Goal: Task Accomplishment & Management: Manage account settings

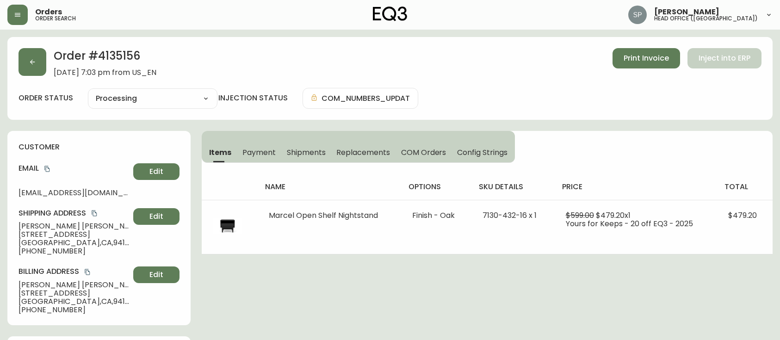
select select "PROCESSING"
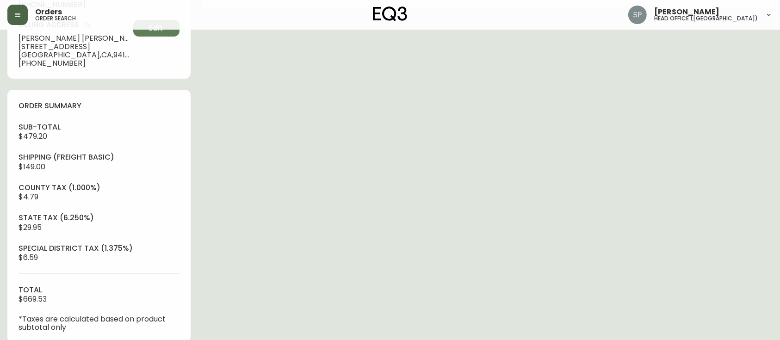
click at [6, 7] on header "Orders order search [PERSON_NAME] head office ([GEOGRAPHIC_DATA])" at bounding box center [390, 15] width 780 height 30
drag, startPoint x: 11, startPoint y: 16, endPoint x: 30, endPoint y: 27, distance: 21.6
click at [11, 16] on button "button" at bounding box center [17, 15] width 20 height 20
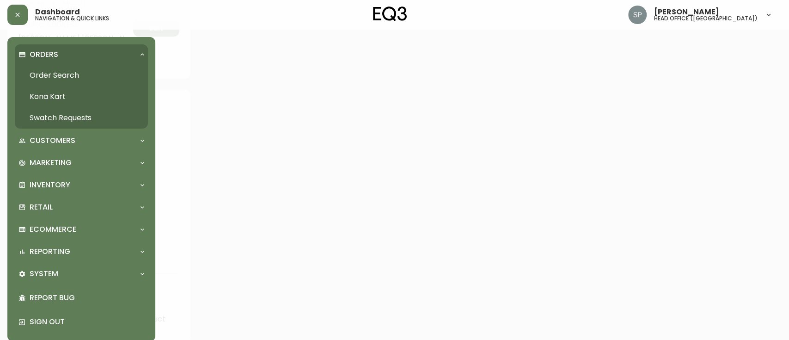
scroll to position [247, 0]
click at [64, 74] on link "Order Search" at bounding box center [81, 75] width 133 height 21
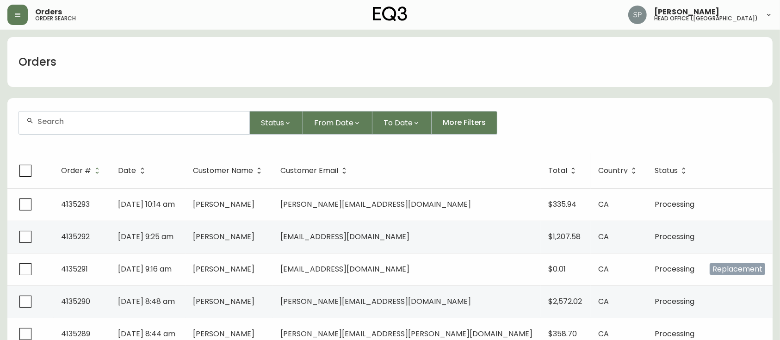
click at [74, 116] on div at bounding box center [134, 122] width 230 height 23
type input "4135227"
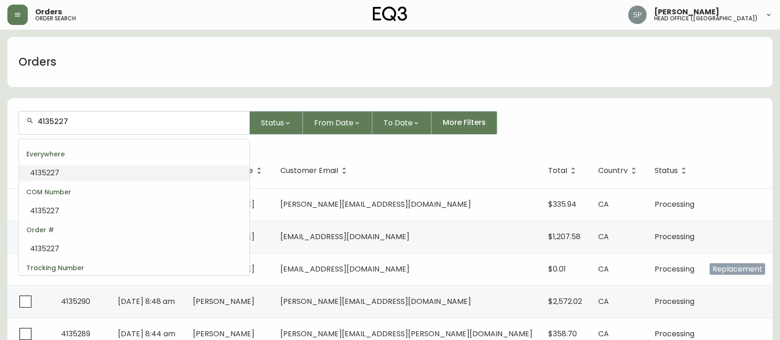
click at [116, 173] on li "4135227" at bounding box center [134, 173] width 230 height 16
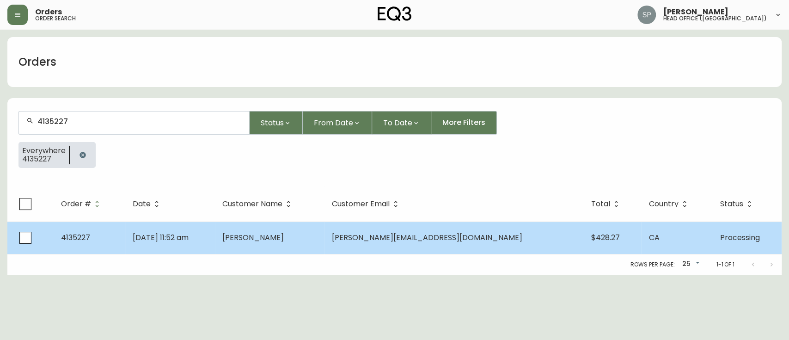
click at [284, 239] on span "[PERSON_NAME]" at bounding box center [253, 237] width 62 height 11
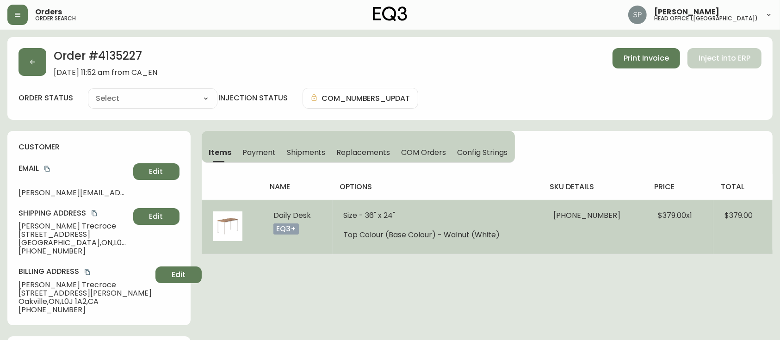
type input "Processing"
select select "PROCESSING"
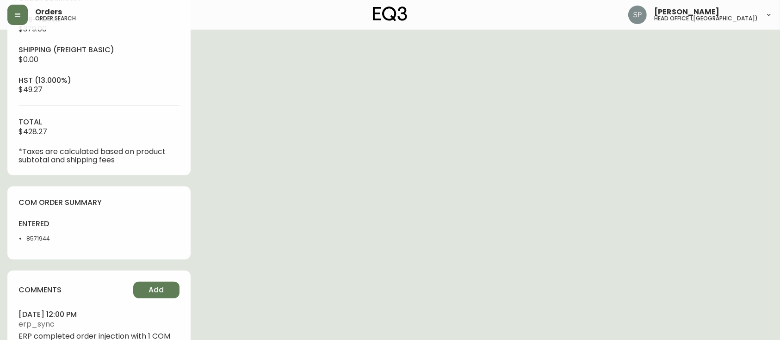
scroll to position [370, 0]
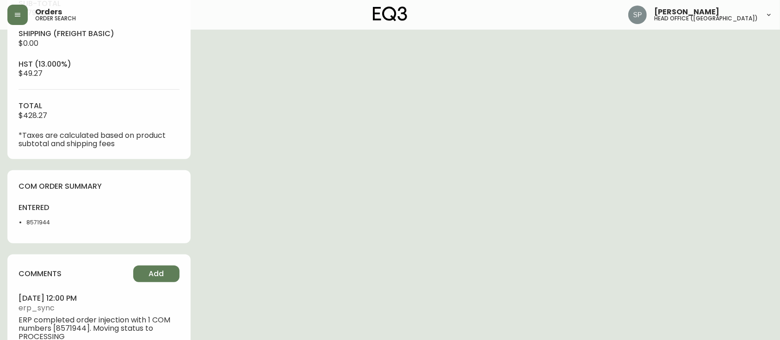
click at [40, 222] on li "8571944" at bounding box center [59, 222] width 67 height 8
copy li "8571944"
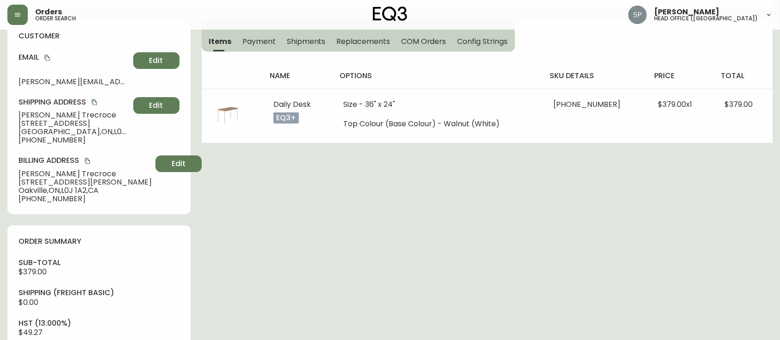
scroll to position [92, 0]
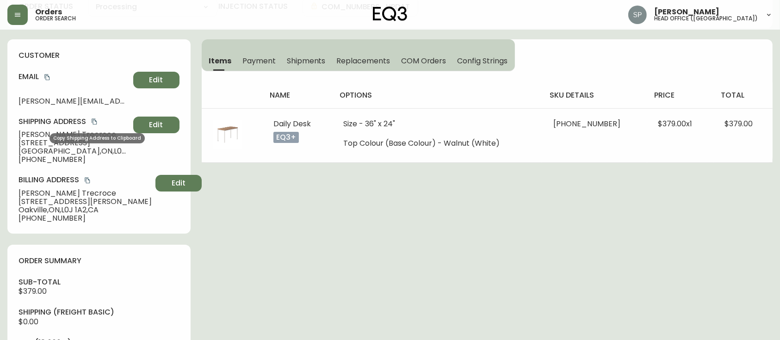
click at [98, 122] on icon "copy" at bounding box center [94, 121] width 6 height 6
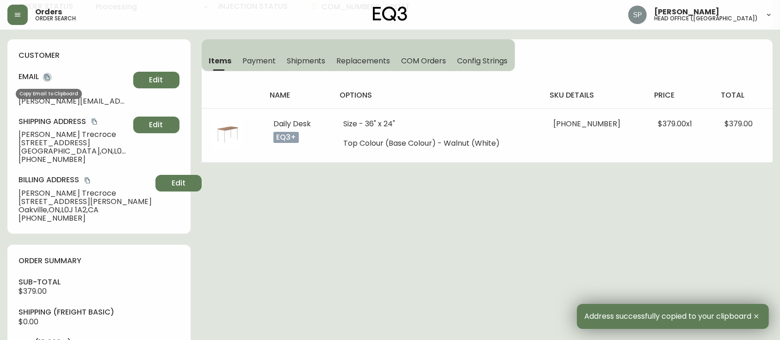
click at [49, 80] on icon "copy" at bounding box center [46, 77] width 5 height 6
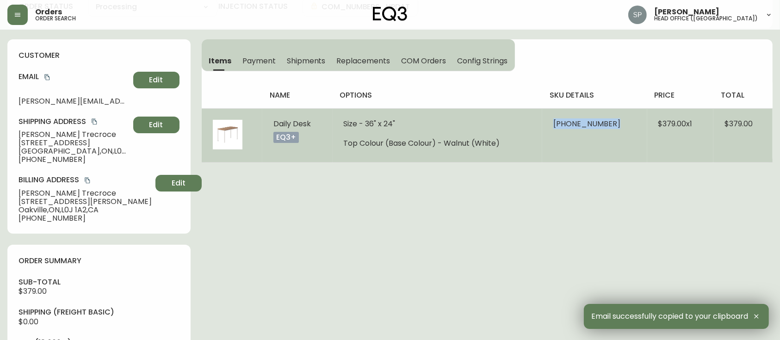
drag, startPoint x: 551, startPoint y: 124, endPoint x: 609, endPoint y: 128, distance: 57.9
click at [609, 128] on td "[PHONE_NUMBER]" at bounding box center [594, 135] width 105 height 54
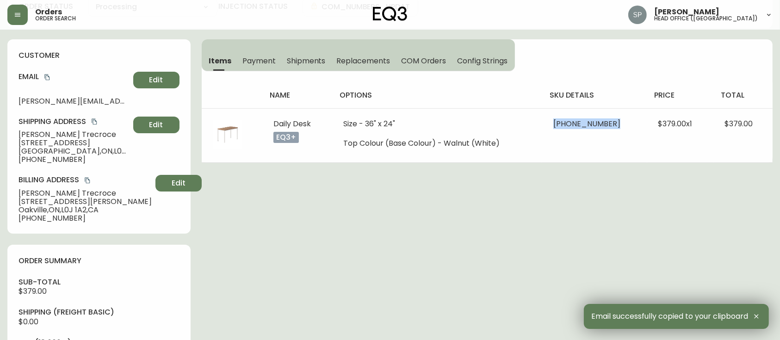
copy span "3350-2511-9036"
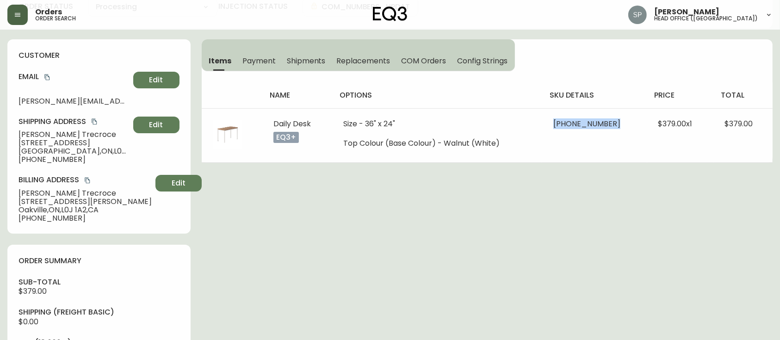
click at [20, 13] on icon "button" at bounding box center [17, 14] width 7 height 7
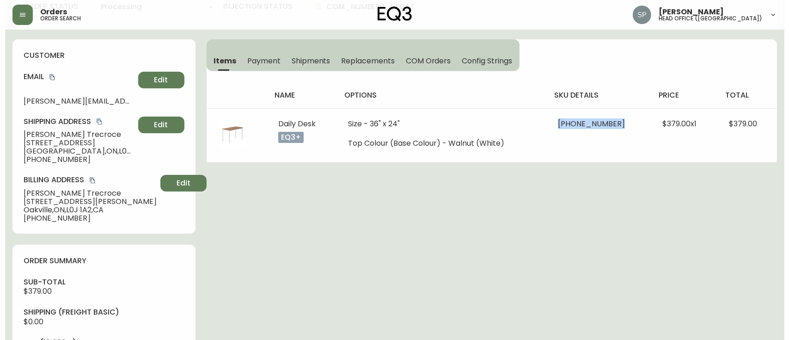
scroll to position [92, 0]
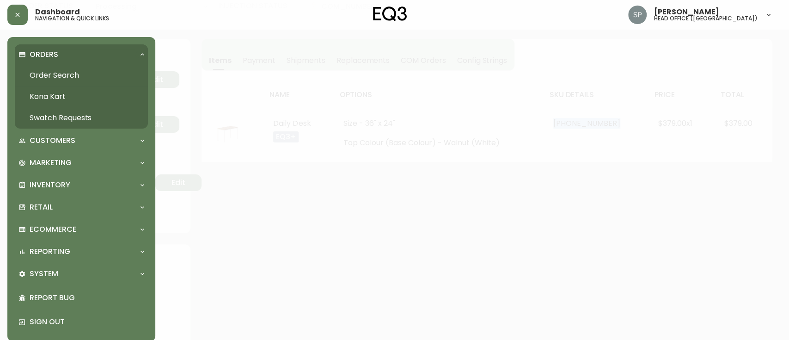
drag, startPoint x: 67, startPoint y: 71, endPoint x: 70, endPoint y: 74, distance: 5.2
click at [67, 71] on link "Order Search" at bounding box center [81, 75] width 133 height 21
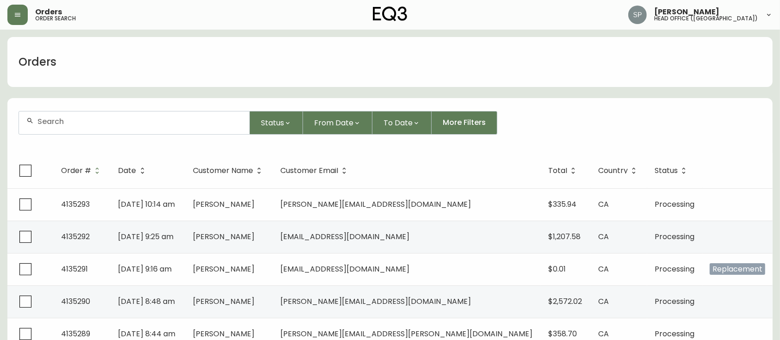
click at [100, 116] on div at bounding box center [134, 122] width 230 height 23
paste input "4135251"
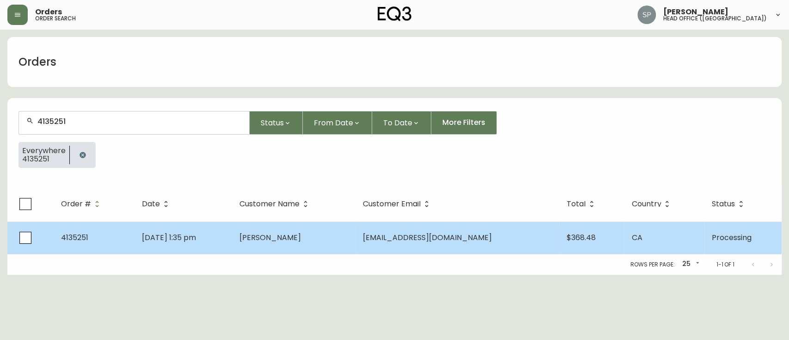
type input "4135251"
click at [232, 247] on td "[DATE] 1:35 pm" at bounding box center [184, 238] width 98 height 32
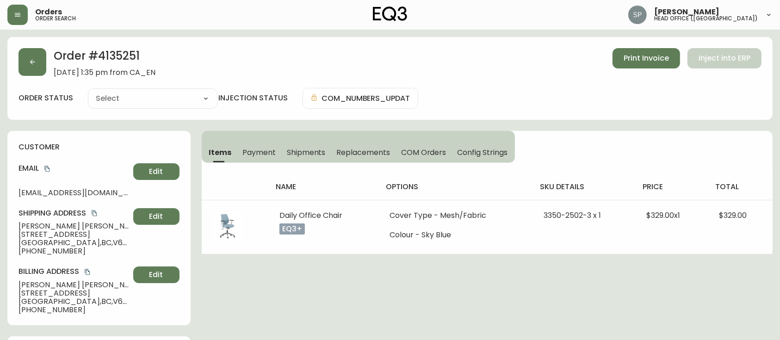
type input "Processing"
select select "PROCESSING"
click at [96, 214] on icon "copy" at bounding box center [94, 213] width 6 height 6
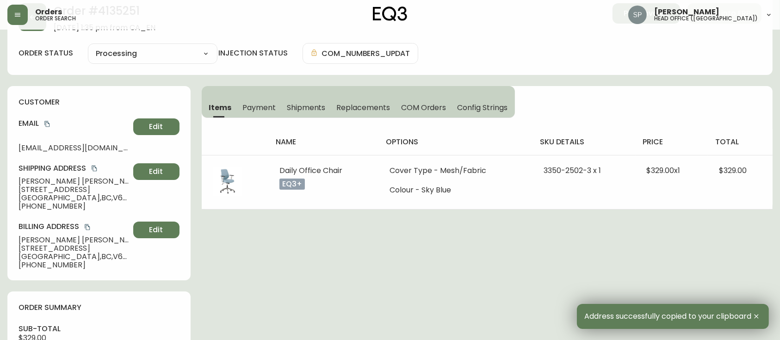
scroll to position [62, 0]
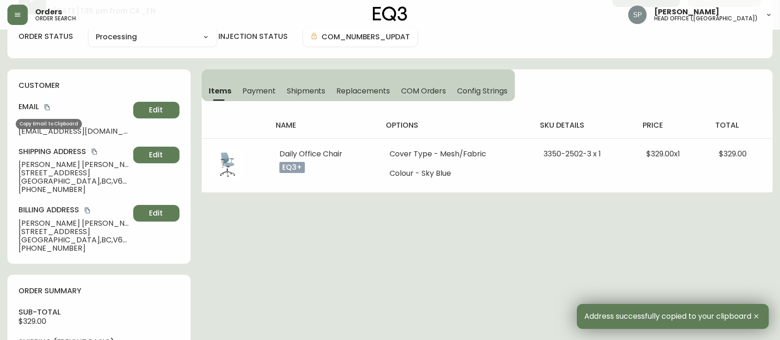
drag, startPoint x: 47, startPoint y: 108, endPoint x: 227, endPoint y: 111, distance: 179.5
click at [47, 108] on icon "copy" at bounding box center [47, 107] width 6 height 6
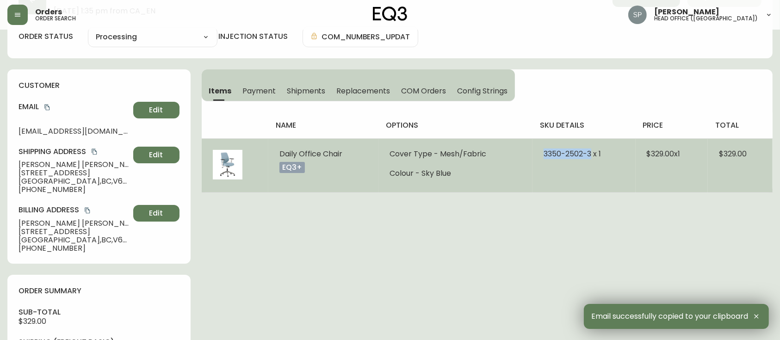
drag, startPoint x: 556, startPoint y: 156, endPoint x: 588, endPoint y: 159, distance: 32.5
click at [588, 159] on td "3350-2502-3 x 1" at bounding box center [583, 165] width 103 height 54
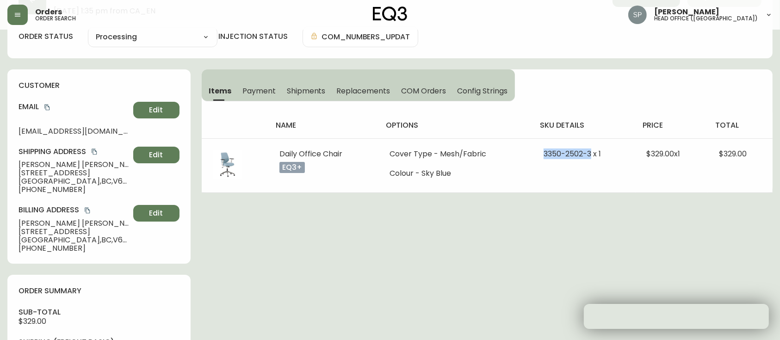
copy span "[PHONE_NUMBER]"
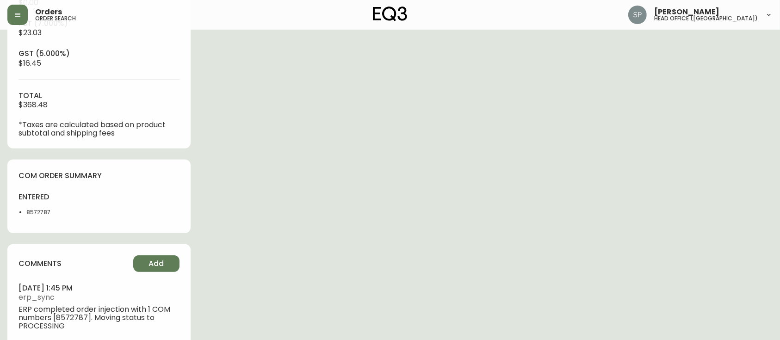
scroll to position [430, 0]
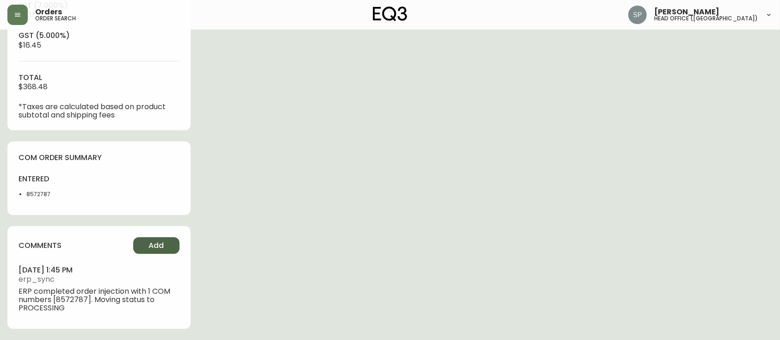
click at [165, 238] on button "Add" at bounding box center [156, 245] width 46 height 17
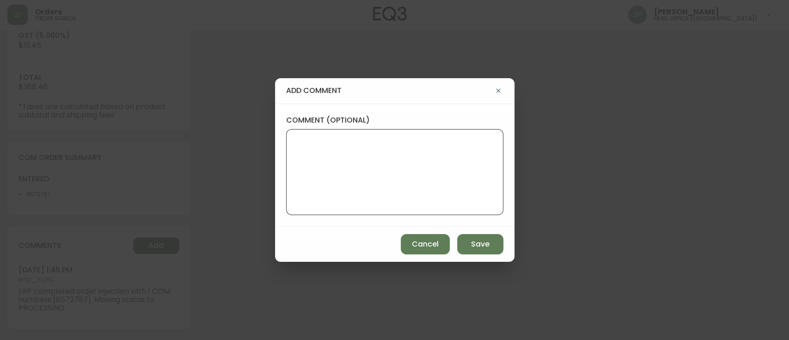
click at [344, 201] on textarea "comment (optional)" at bounding box center [395, 172] width 202 height 74
type textarea "PO: YP019753"
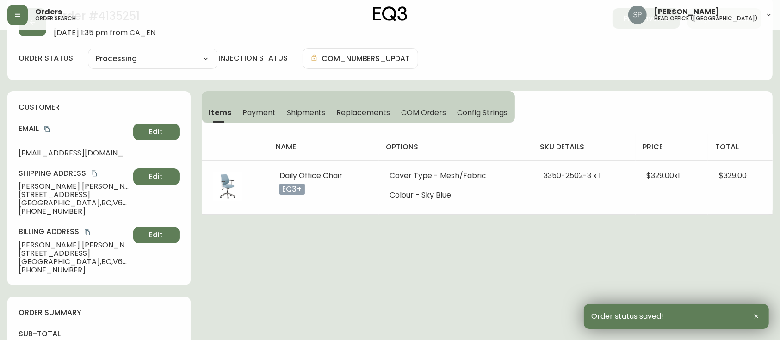
scroll to position [0, 0]
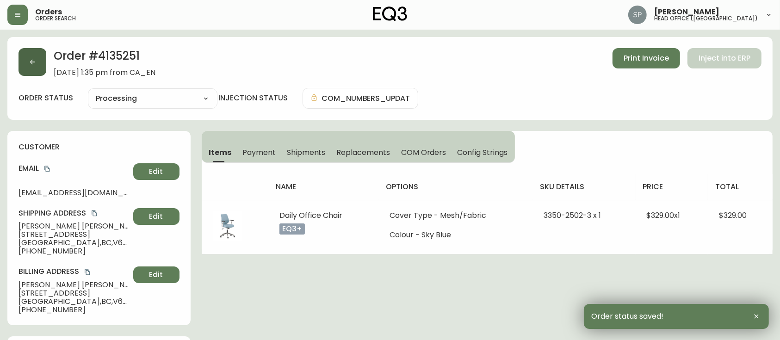
click at [25, 65] on button "button" at bounding box center [32, 62] width 28 height 28
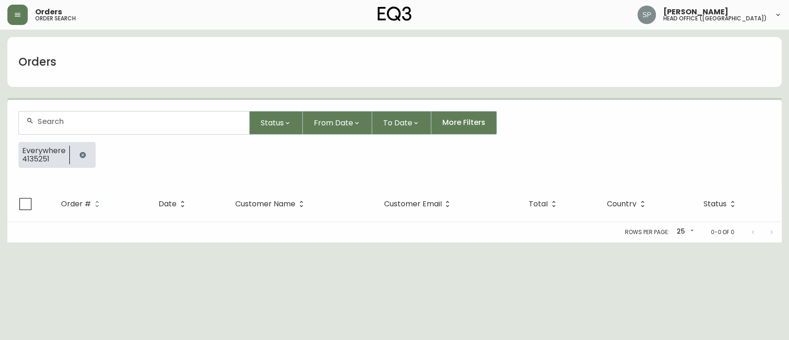
click at [135, 123] on input "text" at bounding box center [139, 121] width 204 height 9
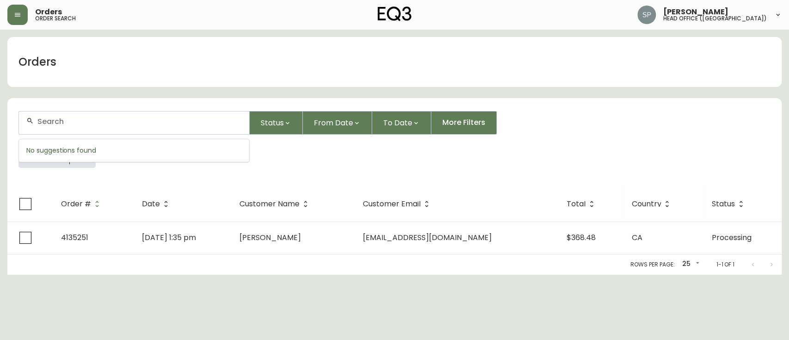
paste input "8571944"
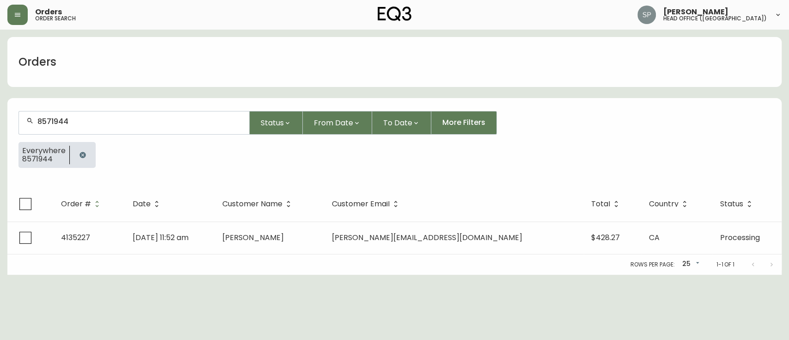
type input "8571944"
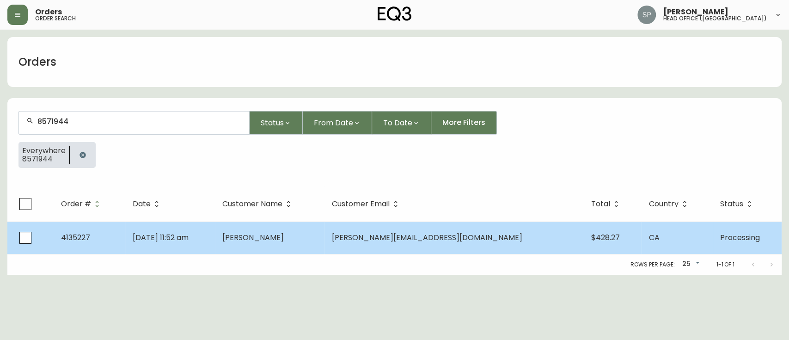
click at [215, 231] on td "[DATE] 11:52 am" at bounding box center [169, 238] width 89 height 32
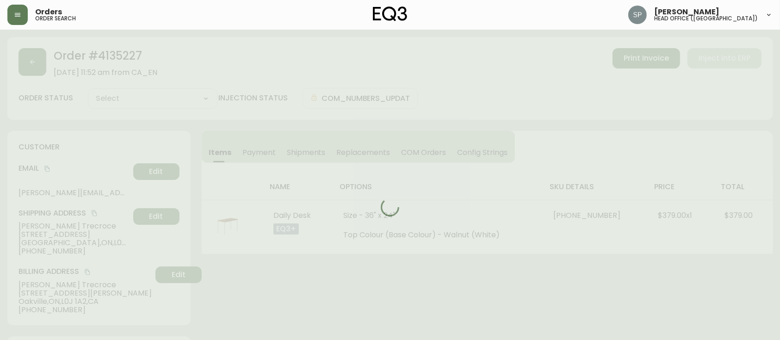
type input "Processing"
select select "PROCESSING"
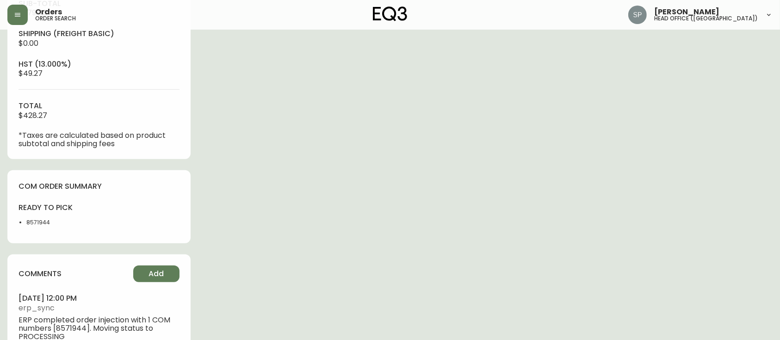
scroll to position [400, 0]
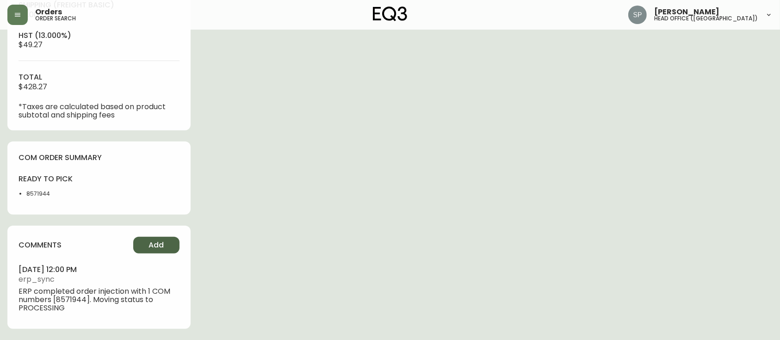
click at [166, 245] on button "Add" at bounding box center [156, 245] width 46 height 17
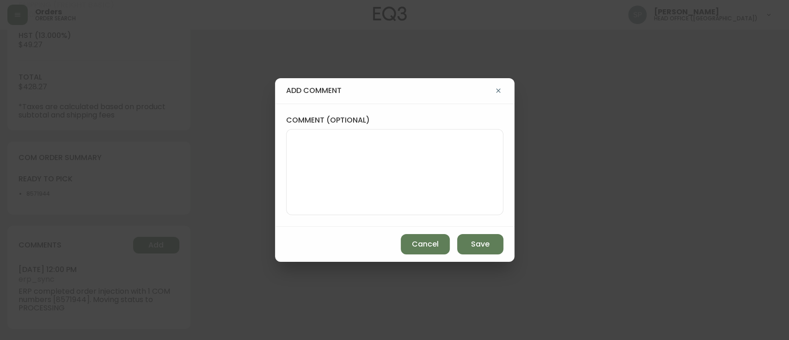
click at [331, 180] on textarea "comment (optional)" at bounding box center [395, 172] width 202 height 74
paste textarea "P019752"
type textarea "PO: YP019752"
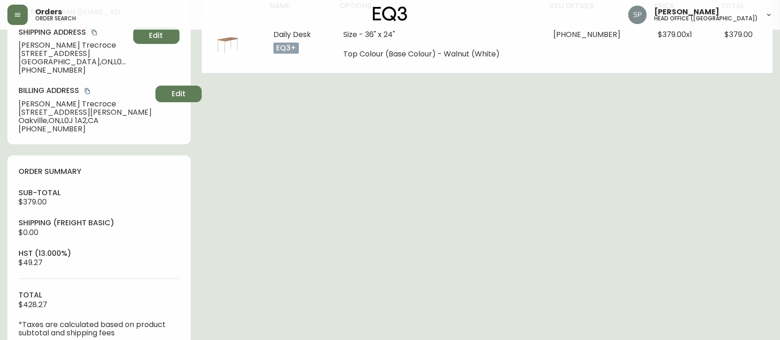
scroll to position [0, 0]
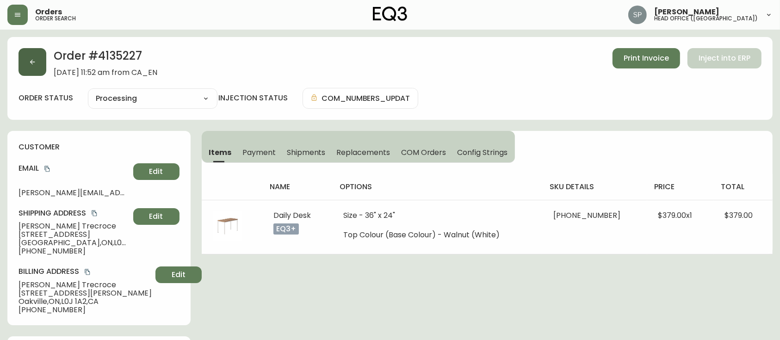
click at [26, 58] on button "button" at bounding box center [32, 62] width 28 height 28
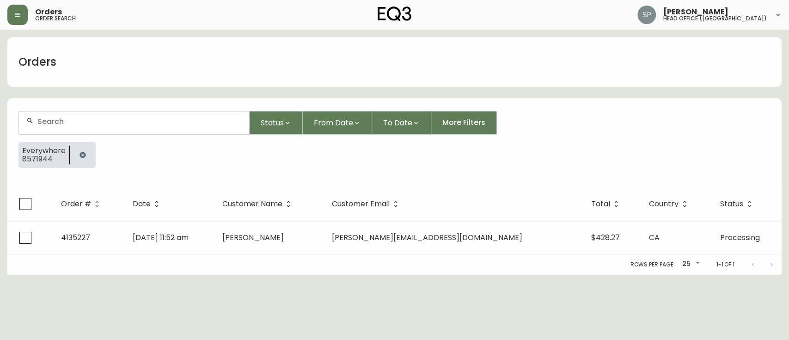
click at [126, 117] on input "text" at bounding box center [139, 121] width 204 height 9
paste input "4135190"
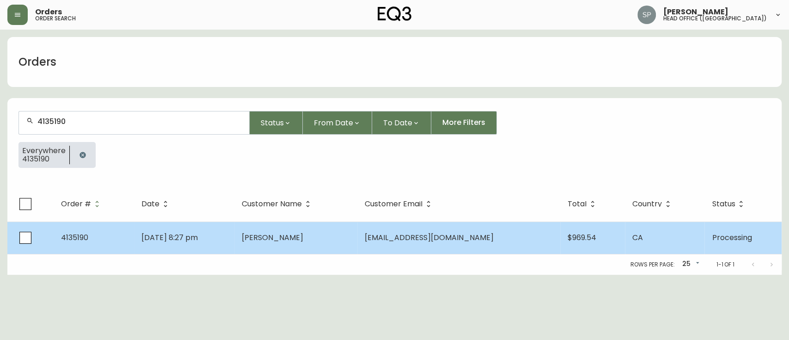
type input "4135190"
click at [216, 239] on td "[DATE] 8:27 pm" at bounding box center [184, 238] width 101 height 32
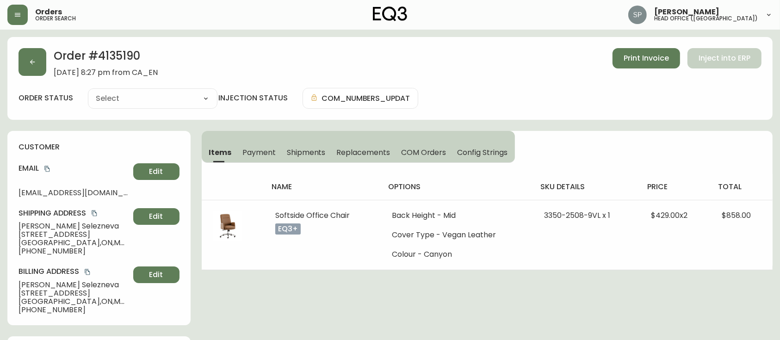
type input "Processing"
select select "PROCESSING"
click at [47, 170] on icon "copy" at bounding box center [47, 169] width 6 height 6
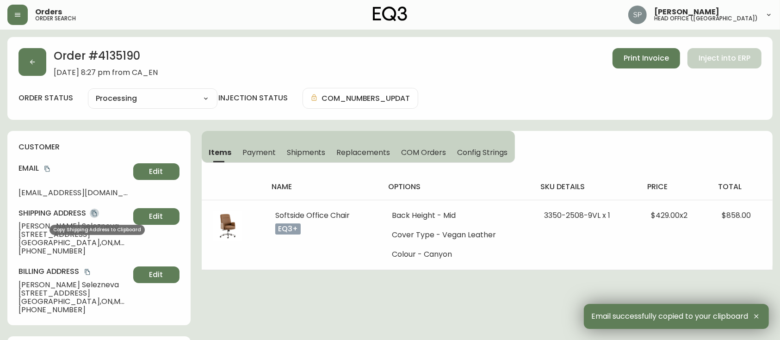
click at [95, 215] on icon "copy" at bounding box center [94, 213] width 6 height 6
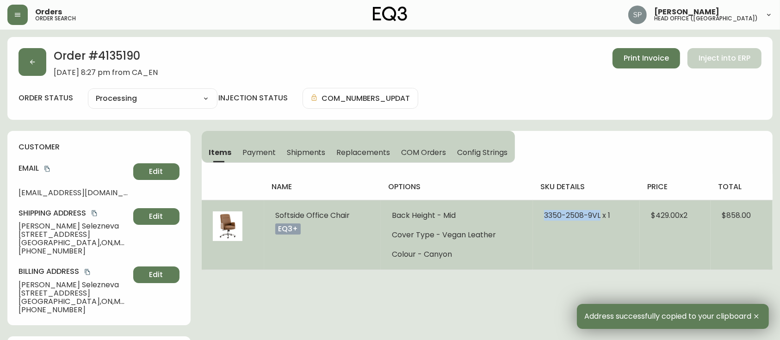
drag, startPoint x: 542, startPoint y: 216, endPoint x: 598, endPoint y: 220, distance: 57.0
click at [598, 220] on td "3350-2508-9VL x 1" at bounding box center [586, 235] width 106 height 70
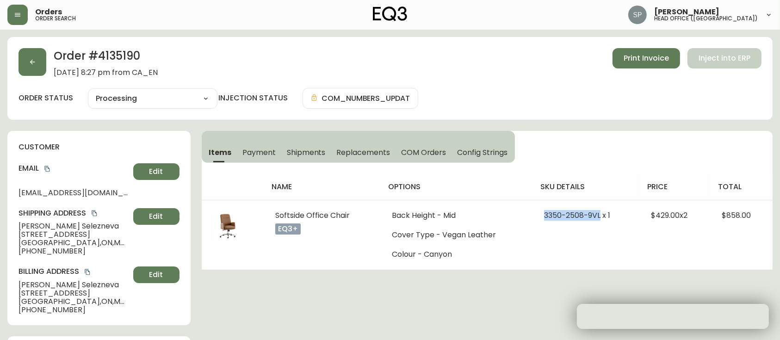
copy span "3350-2508-9VL"
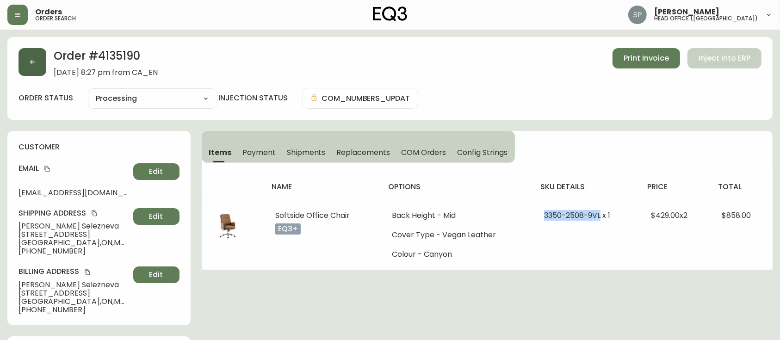
click at [30, 71] on button "button" at bounding box center [32, 62] width 28 height 28
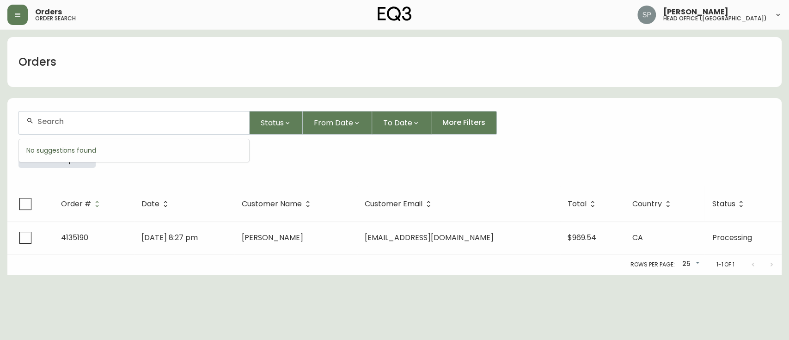
click at [86, 119] on input "text" at bounding box center [139, 121] width 204 height 9
type input "4135190"
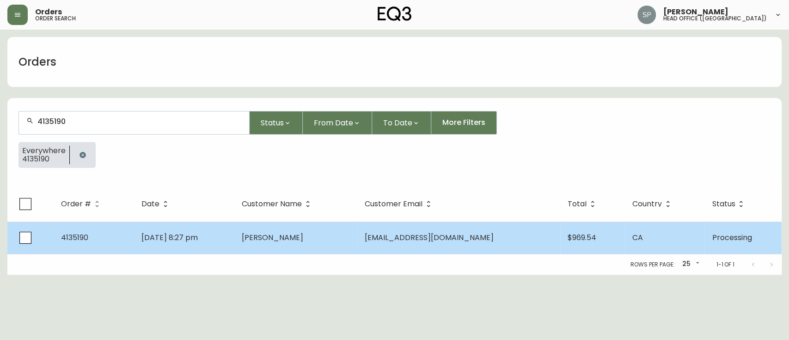
click at [235, 237] on td "[DATE] 8:27 pm" at bounding box center [184, 238] width 101 height 32
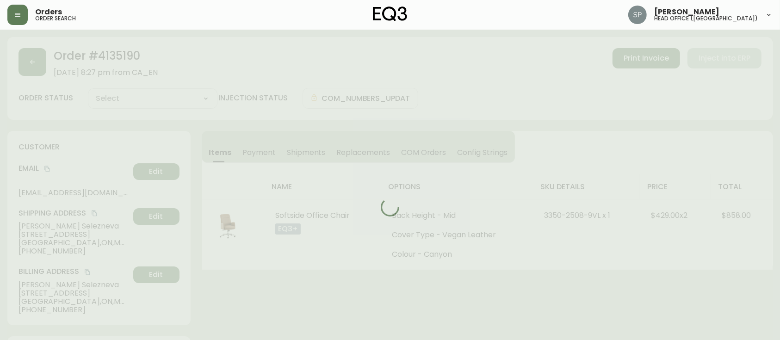
type input "Processing"
select select "PROCESSING"
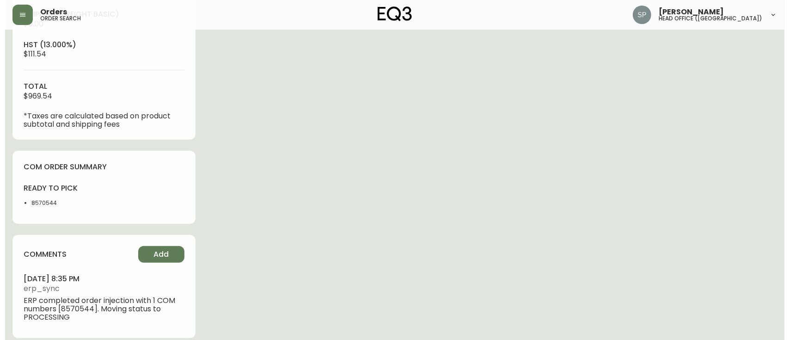
scroll to position [400, 0]
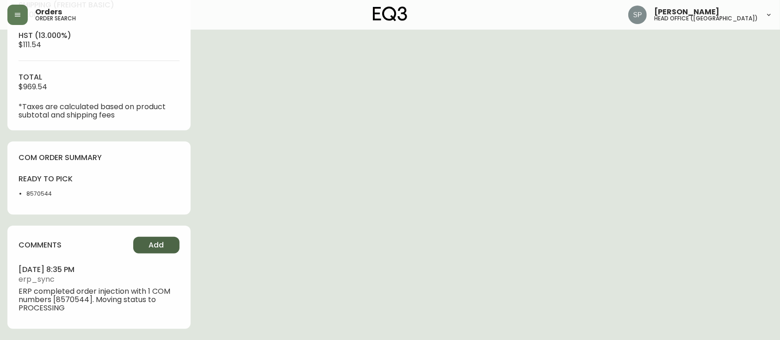
click at [161, 239] on button "Add" at bounding box center [156, 245] width 46 height 17
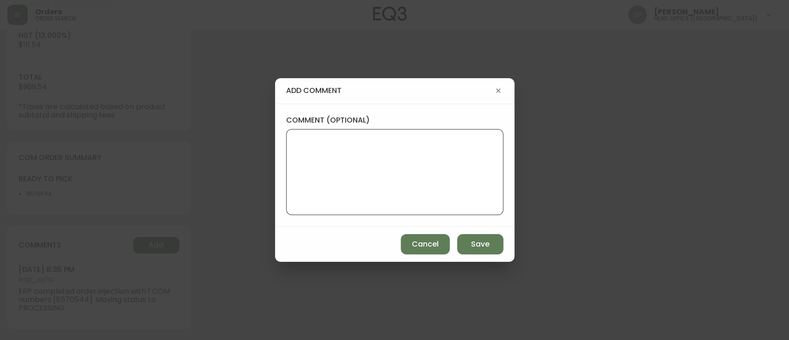
click at [376, 195] on textarea "comment (optional)" at bounding box center [395, 172] width 202 height 74
type textarea "p"
paste textarea "P019754"
click at [308, 141] on textarea "PO: P019754" at bounding box center [395, 172] width 202 height 74
type textarea "PO: YP019754"
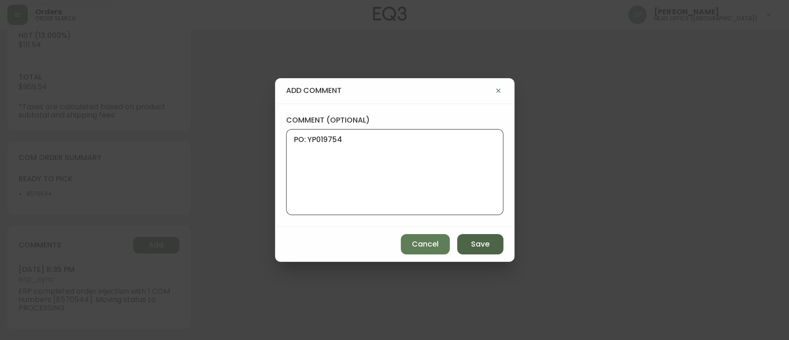
click at [477, 244] on span "Save" at bounding box center [480, 244] width 18 height 10
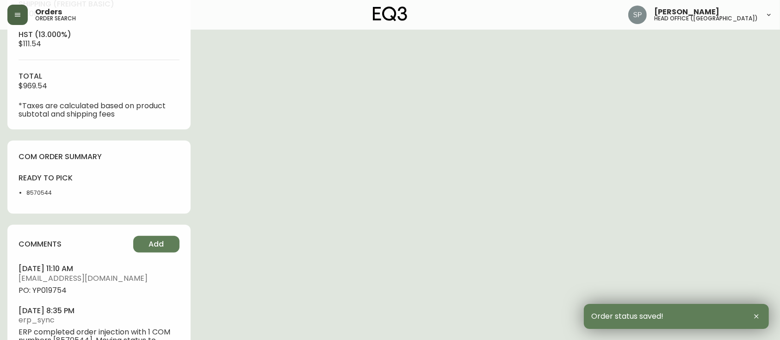
click at [14, 17] on icon "button" at bounding box center [17, 14] width 7 height 7
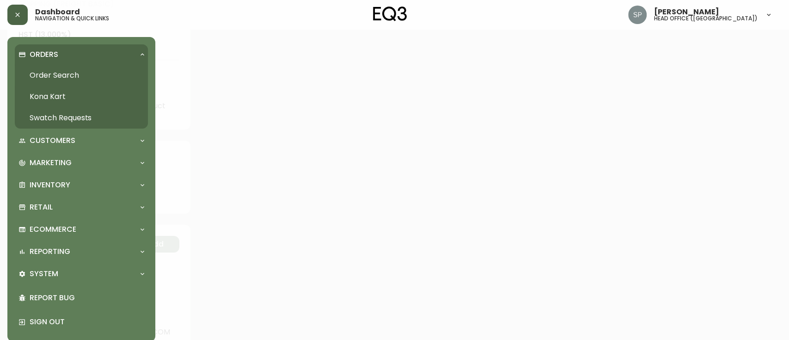
scroll to position [400, 0]
drag, startPoint x: 67, startPoint y: 72, endPoint x: 74, endPoint y: 78, distance: 9.2
click at [67, 72] on link "Order Search" at bounding box center [81, 75] width 133 height 21
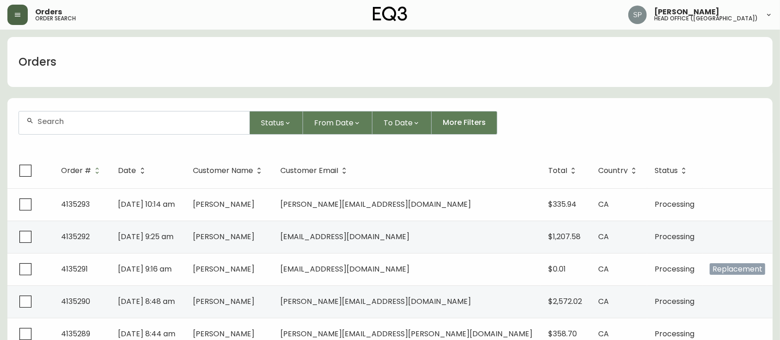
click at [143, 123] on input "text" at bounding box center [139, 121] width 204 height 9
paste input "4135190"
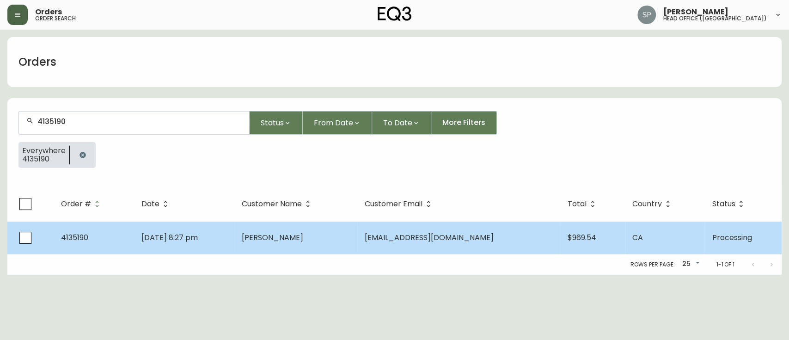
type input "4135190"
click at [272, 238] on span "[PERSON_NAME]" at bounding box center [273, 237] width 62 height 11
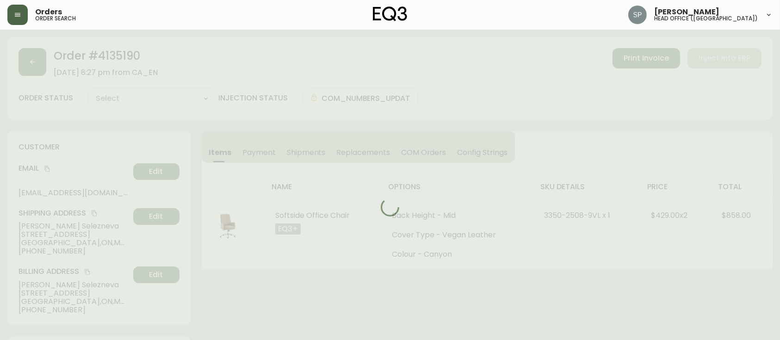
type input "Processing"
select select "PROCESSING"
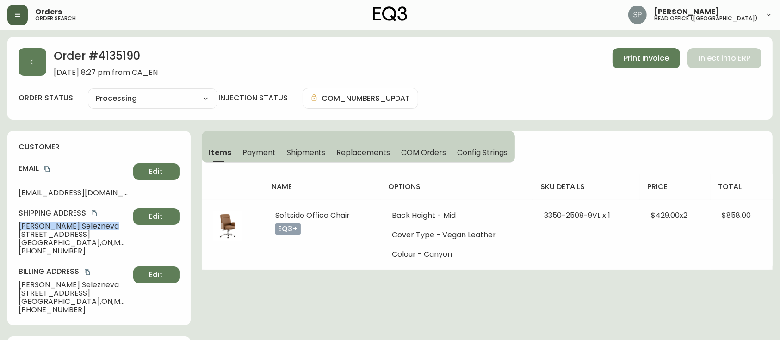
drag, startPoint x: 96, startPoint y: 224, endPoint x: 14, endPoint y: 228, distance: 82.4
click at [14, 228] on div "customer Email [EMAIL_ADDRESS][DOMAIN_NAME] Edit Shipping Address [PERSON_NAME]…" at bounding box center [98, 228] width 183 height 194
copy span "[PERSON_NAME]"
click at [42, 68] on button "button" at bounding box center [32, 62] width 28 height 28
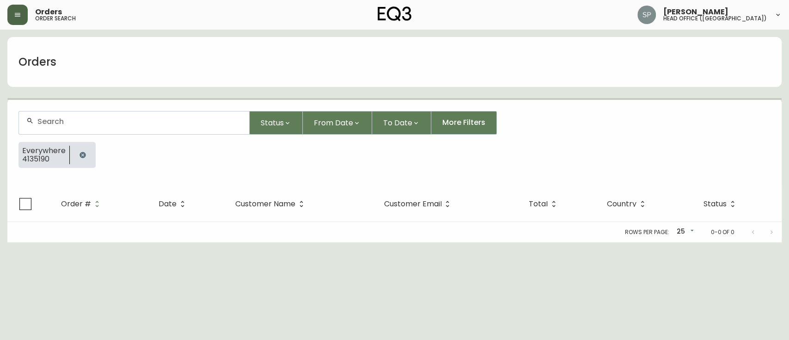
click at [82, 117] on input "text" at bounding box center [139, 121] width 204 height 9
paste input "4135064"
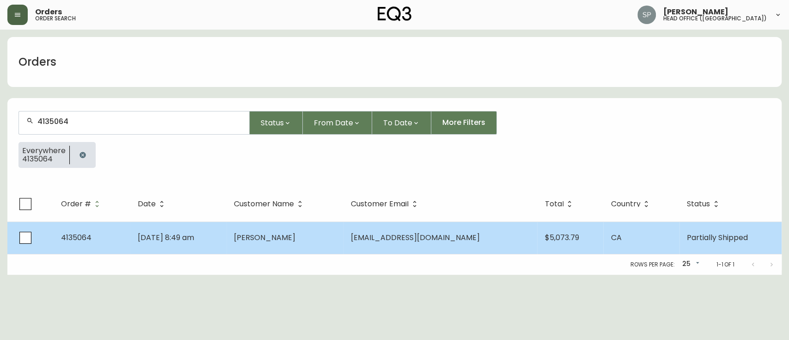
type input "4135064"
click at [227, 226] on td "[DATE] 8:49 am" at bounding box center [178, 238] width 96 height 32
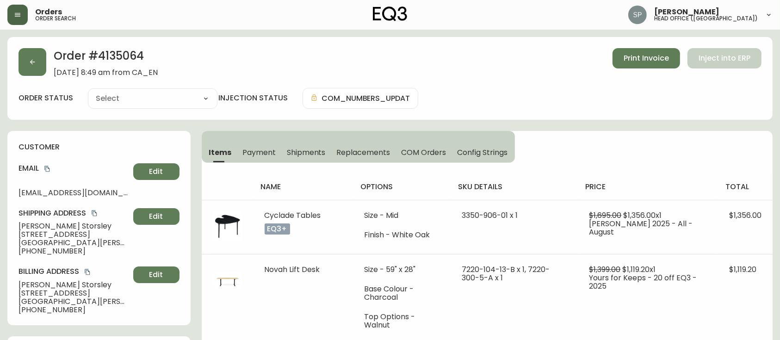
type input "Partially Shipped"
select select "PARTIALLY_SHIPPED"
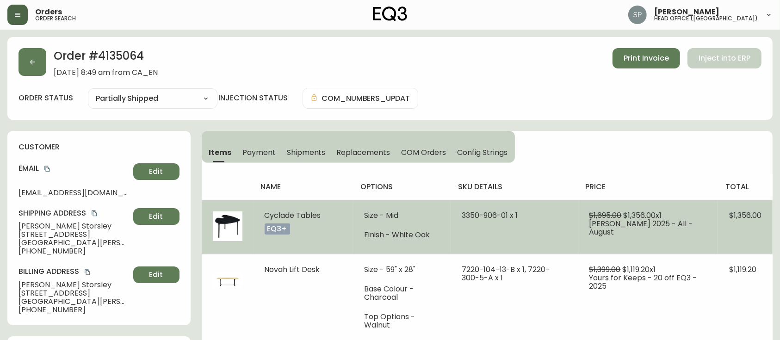
drag, startPoint x: 311, startPoint y: 217, endPoint x: 264, endPoint y: 217, distance: 47.2
click at [264, 217] on td "Cyclade Tables eq3+" at bounding box center [302, 227] width 99 height 54
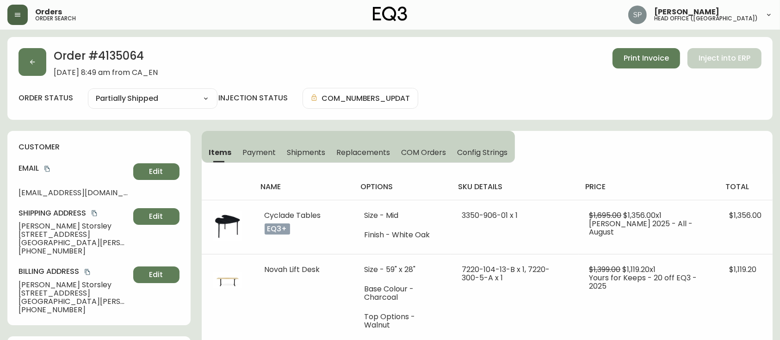
copy span "Cyclade Tables"
click at [33, 57] on button "button" at bounding box center [32, 62] width 28 height 28
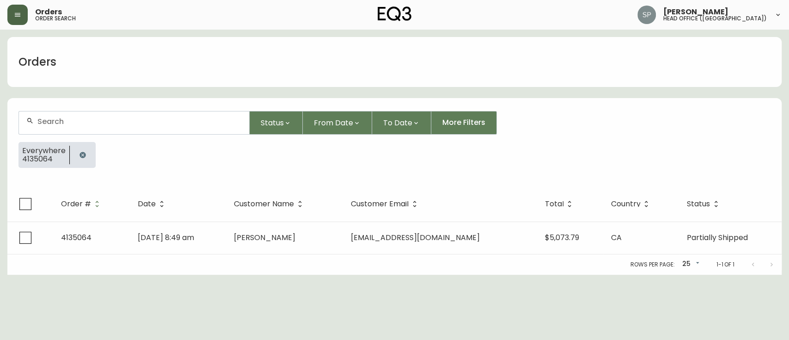
click at [102, 123] on input "text" at bounding box center [139, 121] width 204 height 9
paste input "[PERSON_NAME]"
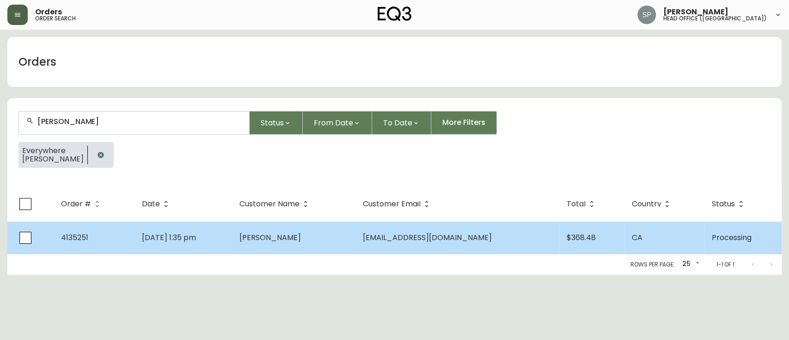
type input "[PERSON_NAME]"
click at [297, 246] on td "[PERSON_NAME]" at bounding box center [293, 238] width 123 height 32
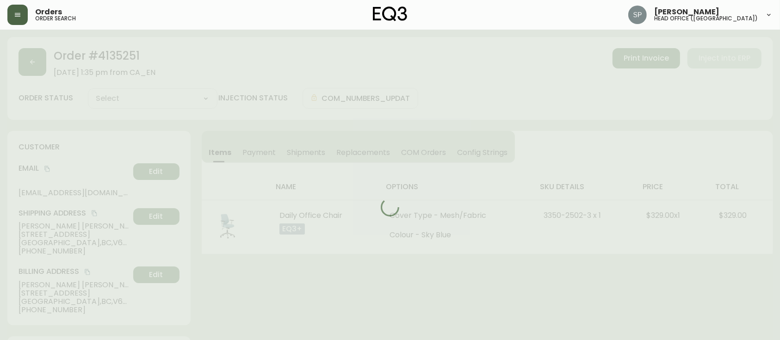
type input "Processing"
select select "PROCESSING"
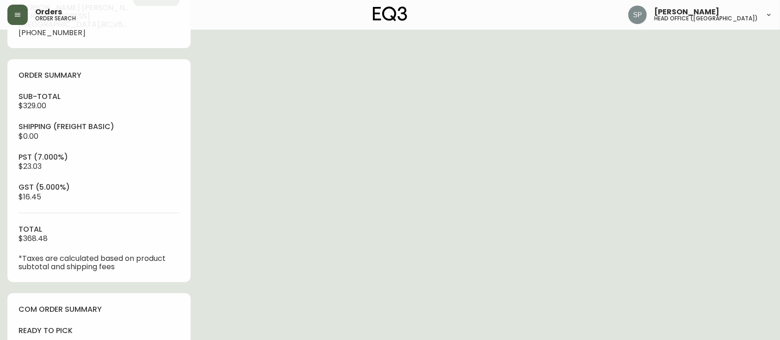
scroll to position [370, 0]
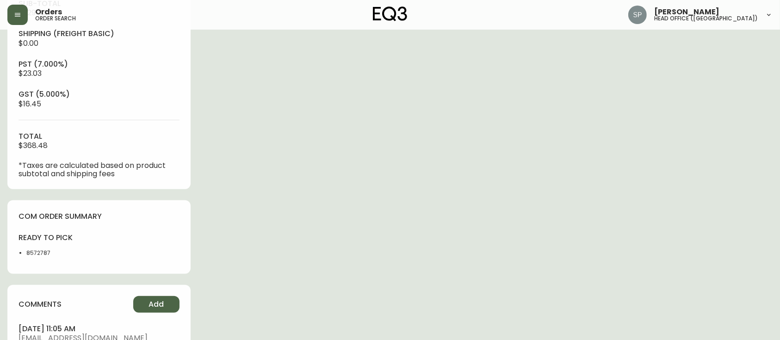
click at [144, 312] on button "Add" at bounding box center [156, 304] width 46 height 17
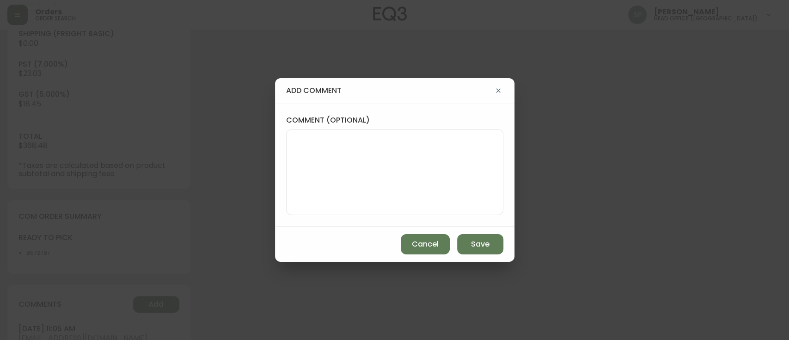
click at [385, 175] on textarea "comment (optional)" at bounding box center [395, 172] width 202 height 74
paste textarea "7745385"
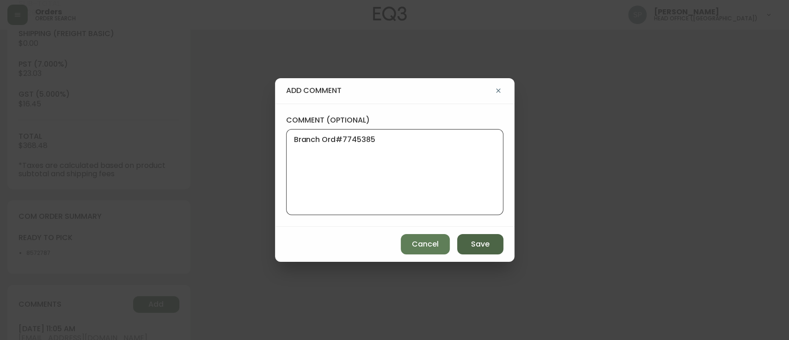
type textarea "Branch Ord#7745385"
click at [474, 246] on span "Save" at bounding box center [480, 244] width 18 height 10
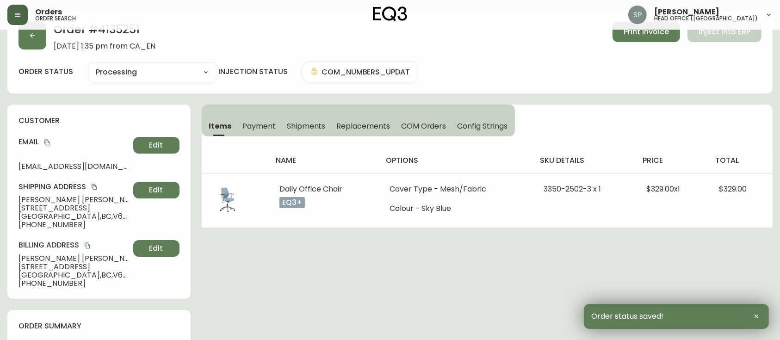
scroll to position [0, 0]
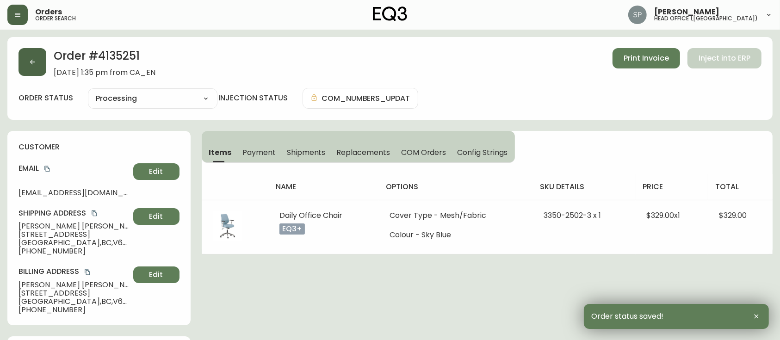
click at [37, 66] on button "button" at bounding box center [32, 62] width 28 height 28
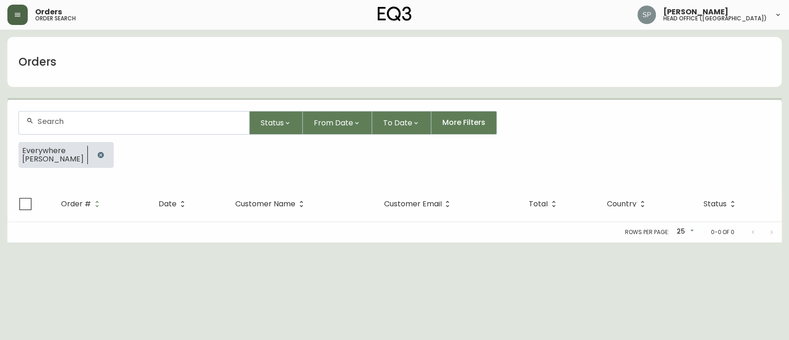
click at [88, 121] on input "text" at bounding box center [139, 121] width 204 height 9
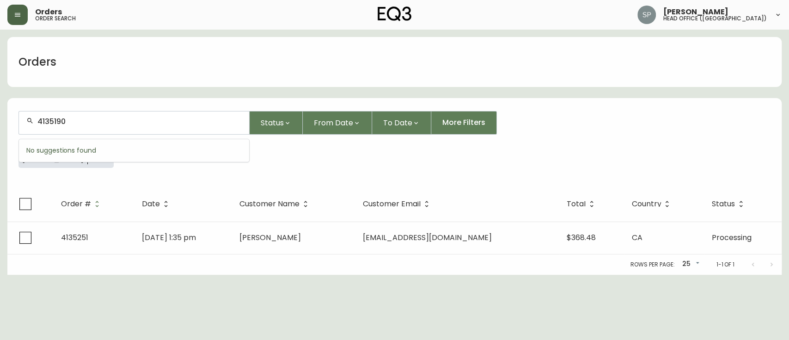
type input "4135190"
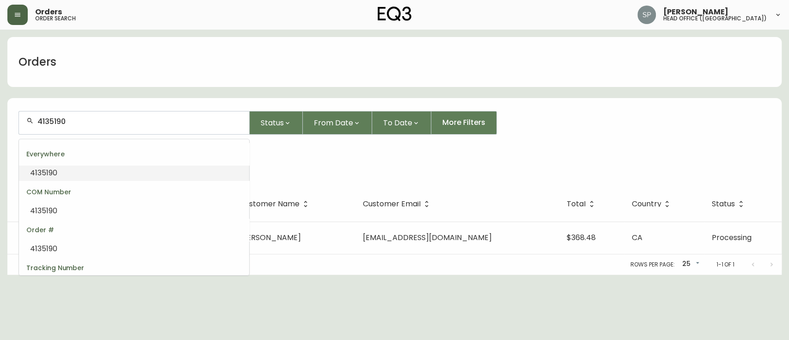
click at [115, 174] on li "4135190" at bounding box center [134, 173] width 230 height 16
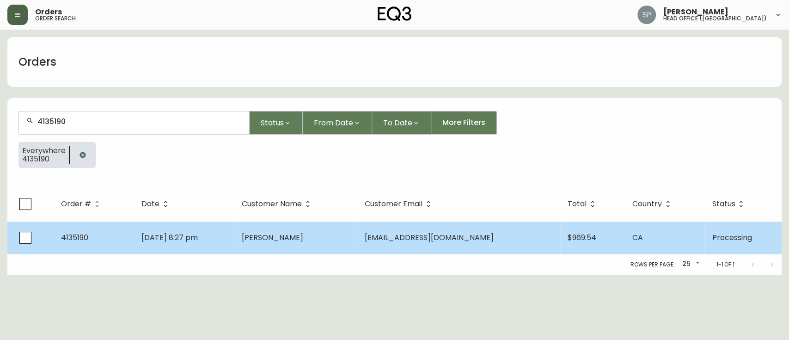
click at [235, 244] on td "[DATE] 8:27 pm" at bounding box center [184, 238] width 101 height 32
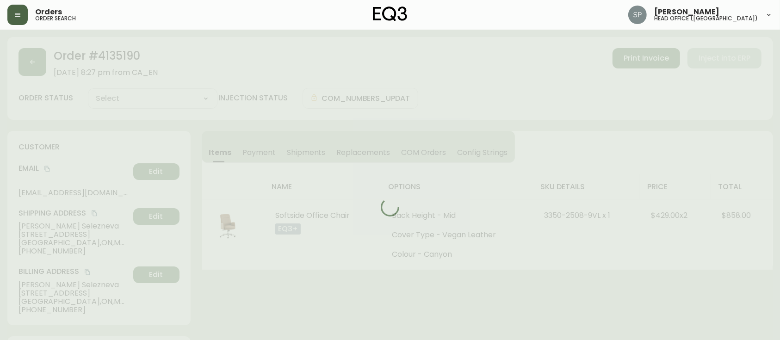
type input "Processing"
select select "PROCESSING"
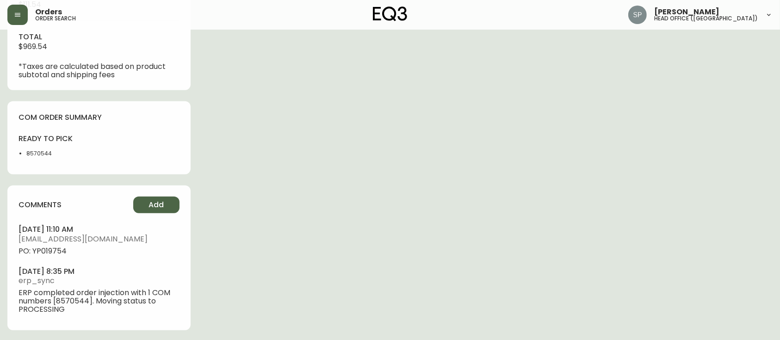
scroll to position [442, 0]
click at [172, 207] on button "Add" at bounding box center [156, 203] width 46 height 17
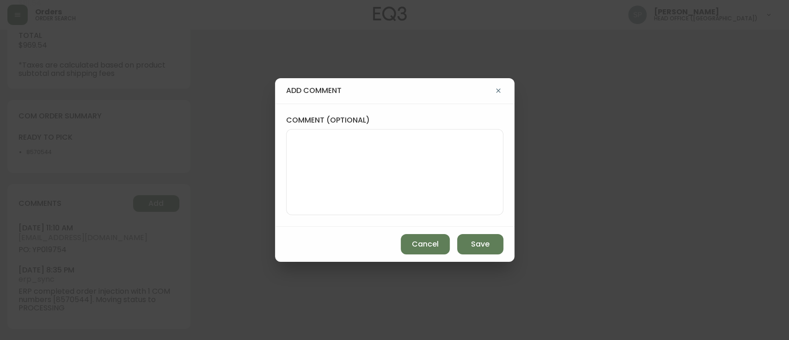
click at [348, 185] on textarea "comment (optional)" at bounding box center [395, 172] width 202 height 74
paste textarea "7745386"
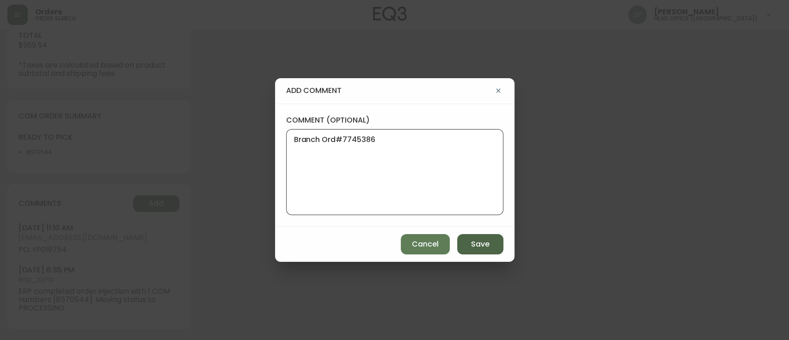
type textarea "Branch Ord#7745386"
click at [482, 242] on span "Save" at bounding box center [480, 244] width 18 height 10
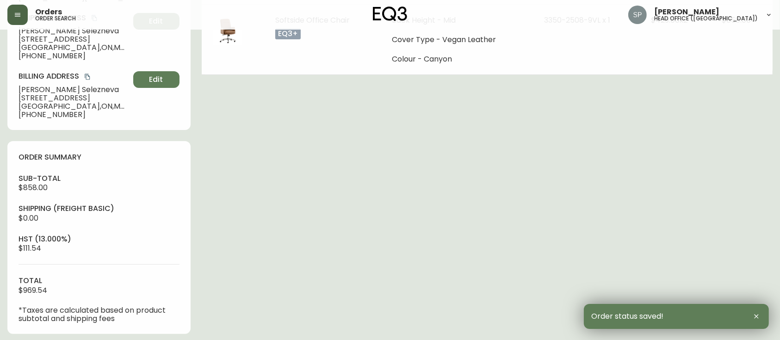
scroll to position [0, 0]
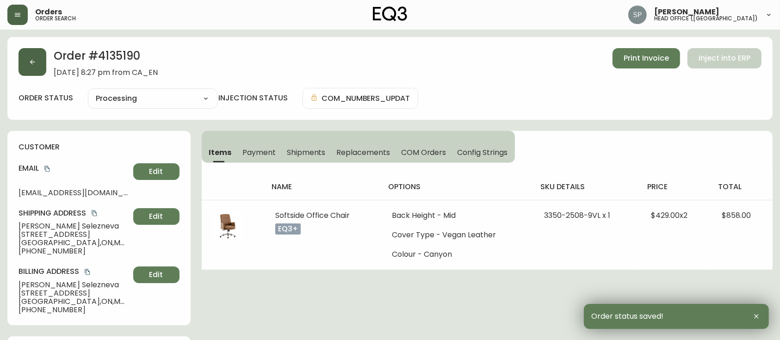
click at [40, 55] on button "button" at bounding box center [32, 62] width 28 height 28
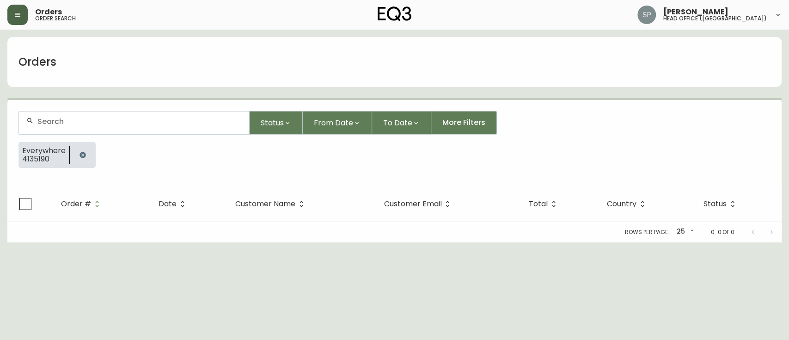
click at [67, 119] on input "text" at bounding box center [139, 121] width 204 height 9
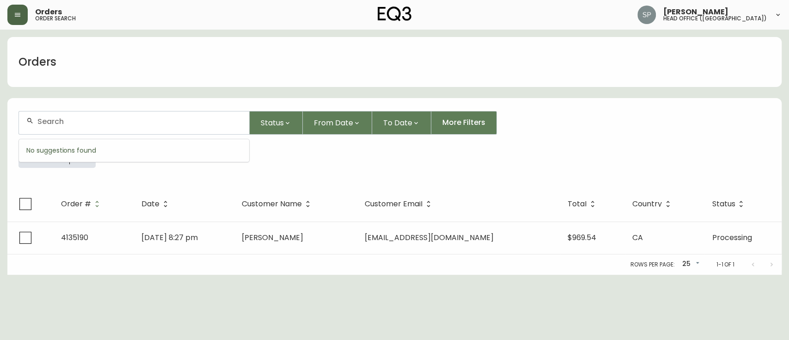
paste input "[PERSON_NAME]"
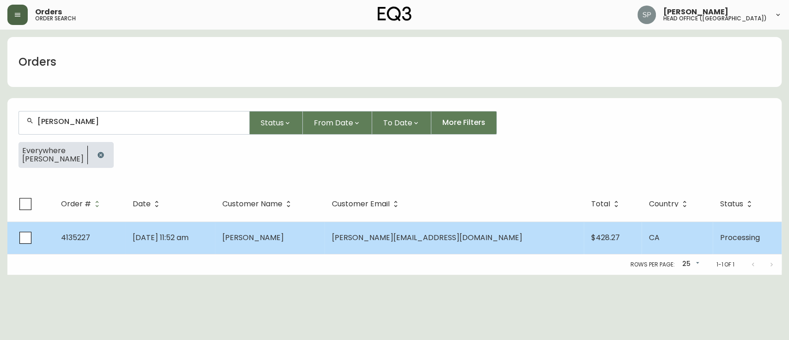
type input "[PERSON_NAME]"
click at [166, 235] on span "[DATE] 11:52 am" at bounding box center [161, 237] width 56 height 11
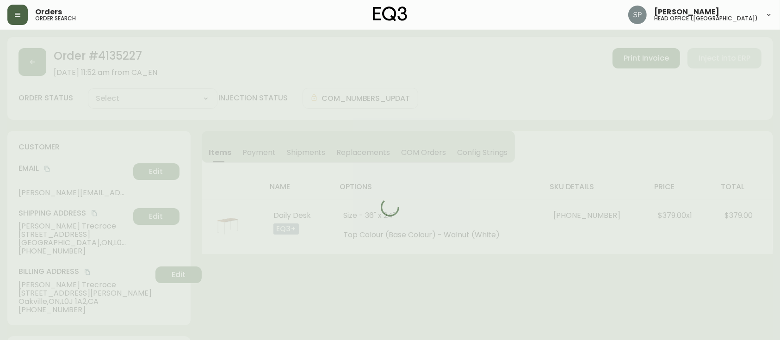
type input "Processing"
select select "PROCESSING"
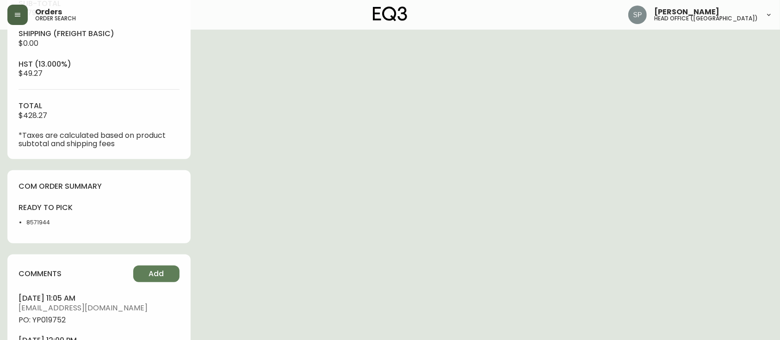
scroll to position [442, 0]
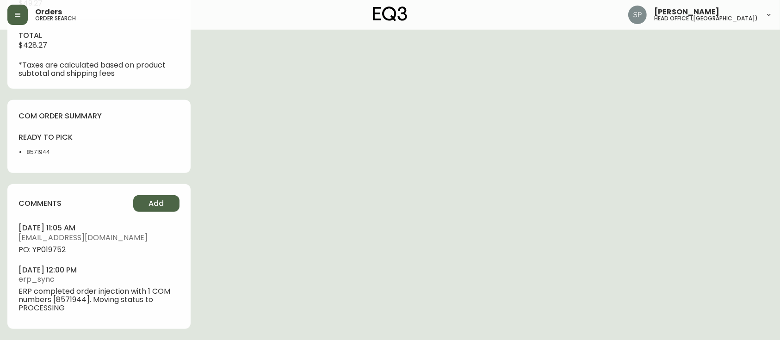
click at [165, 206] on button "Add" at bounding box center [156, 203] width 46 height 17
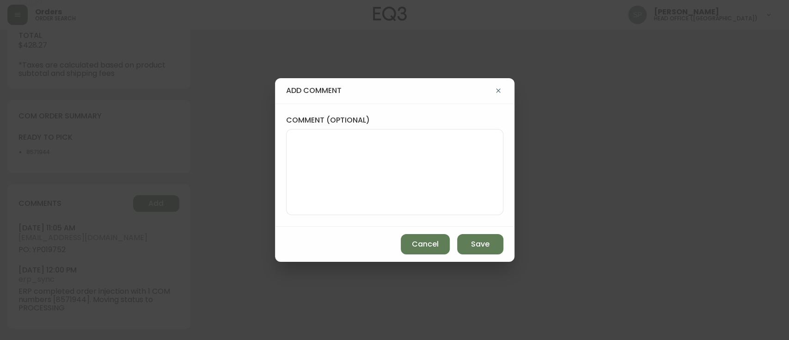
click at [339, 189] on textarea "comment (optional)" at bounding box center [395, 172] width 202 height 74
paste textarea "7745387"
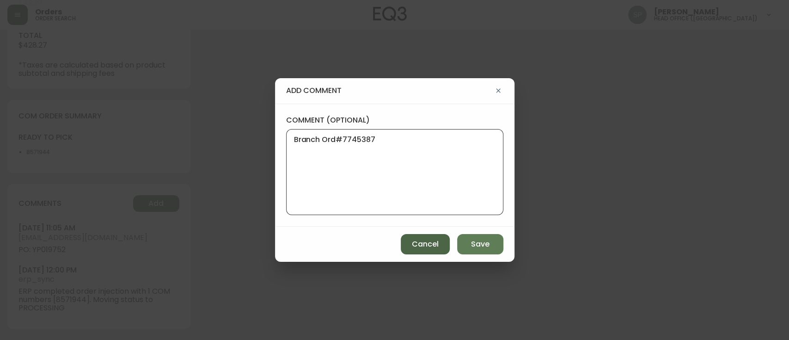
type textarea "Branch Ord#7745387"
click at [422, 245] on span "Cancel" at bounding box center [425, 244] width 27 height 10
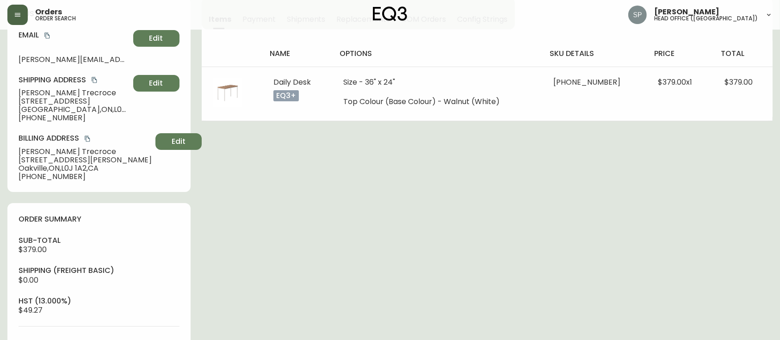
scroll to position [0, 0]
